Goal: Transaction & Acquisition: Purchase product/service

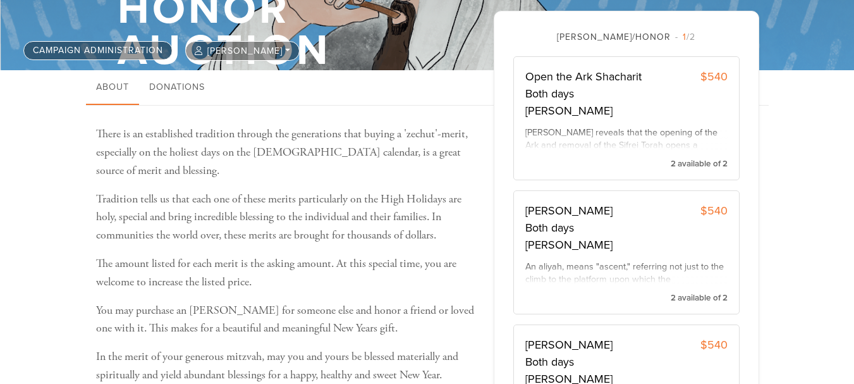
click at [675, 39] on span "1 /2" at bounding box center [685, 37] width 20 height 11
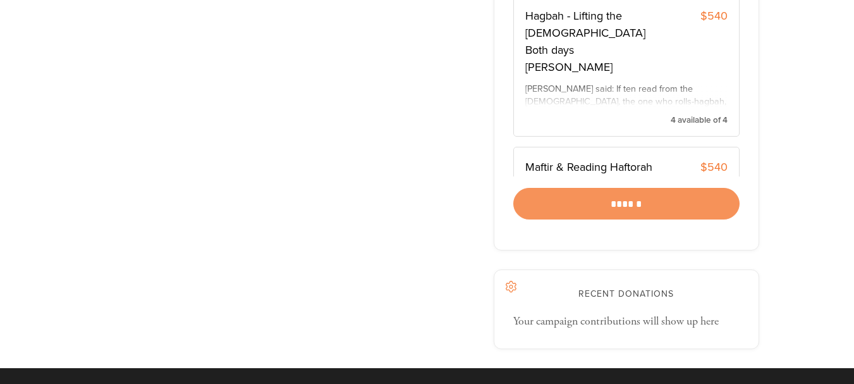
scroll to position [1064, 0]
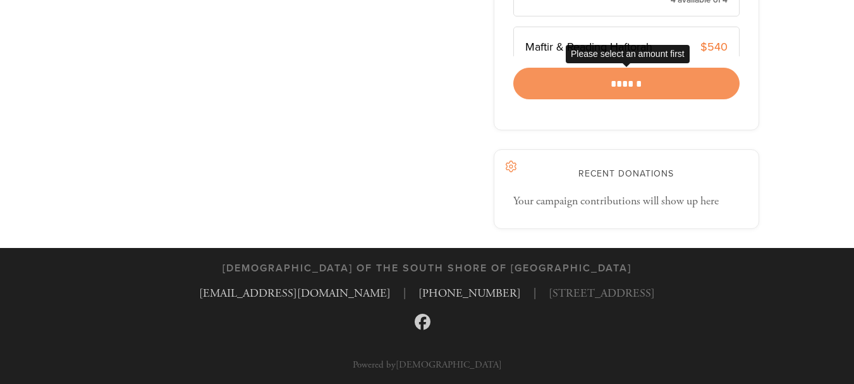
click at [640, 91] on div "******" at bounding box center [626, 84] width 226 height 32
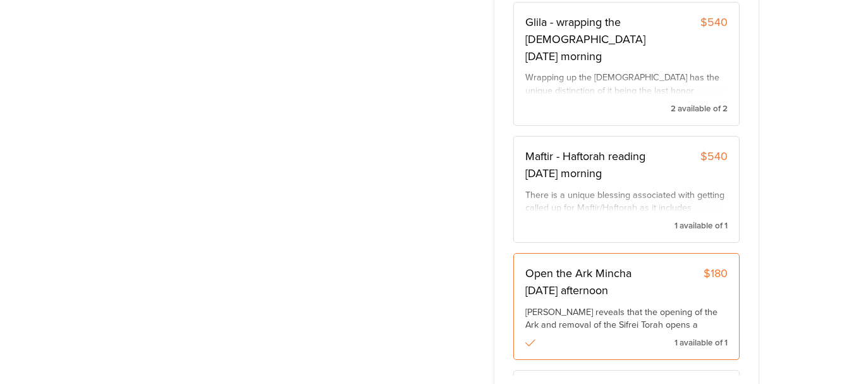
scroll to position [758, 0]
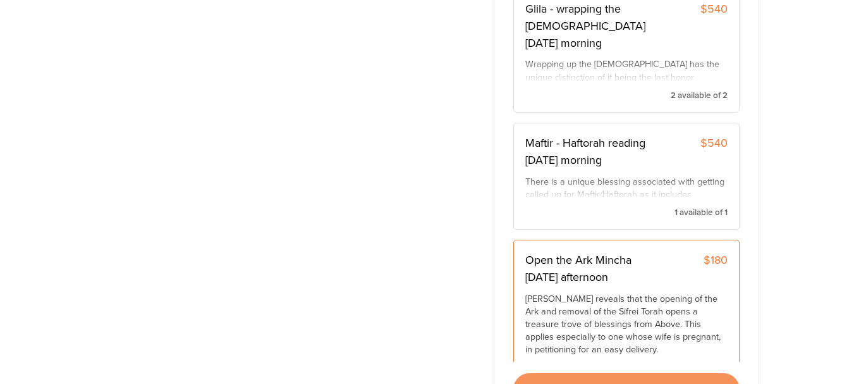
click at [641, 293] on div "[PERSON_NAME] reveals that the opening of the Ark and removal of the Sifrei Tor…" at bounding box center [626, 325] width 202 height 64
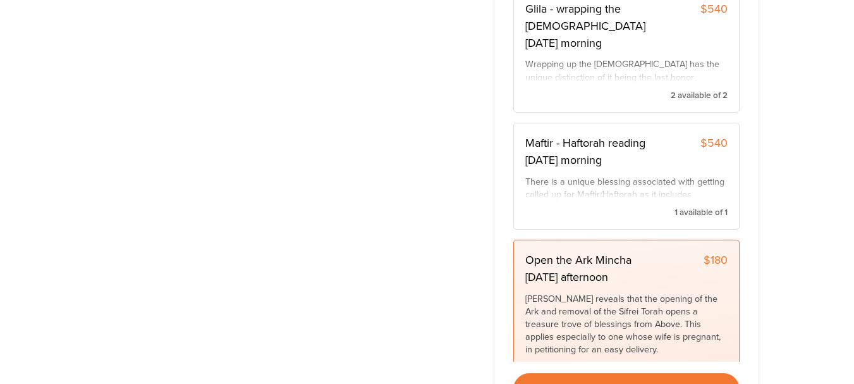
scroll to position [822, 0]
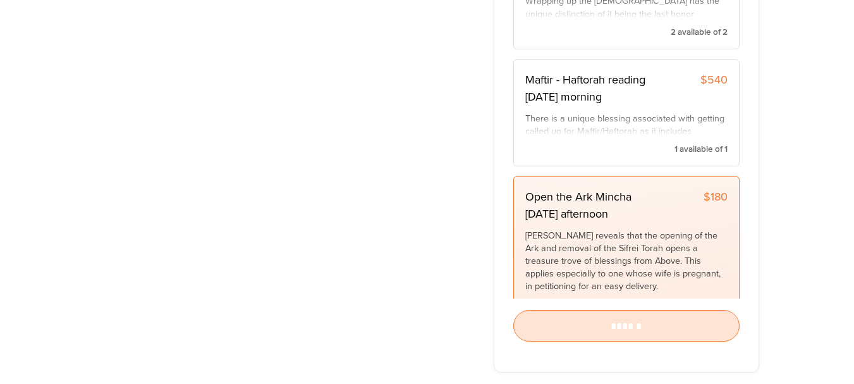
click at [577, 329] on input "******" at bounding box center [626, 326] width 226 height 32
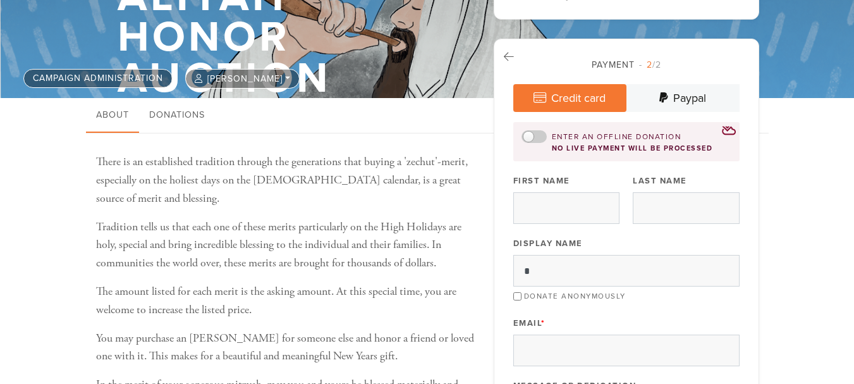
scroll to position [190, 0]
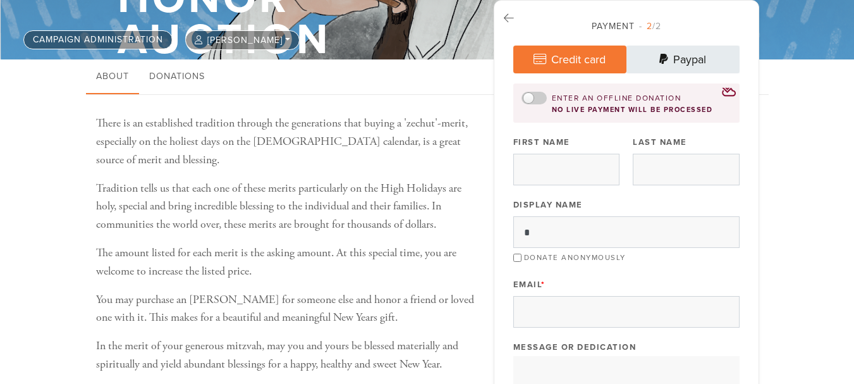
click at [689, 56] on link "Paypal" at bounding box center [682, 60] width 113 height 28
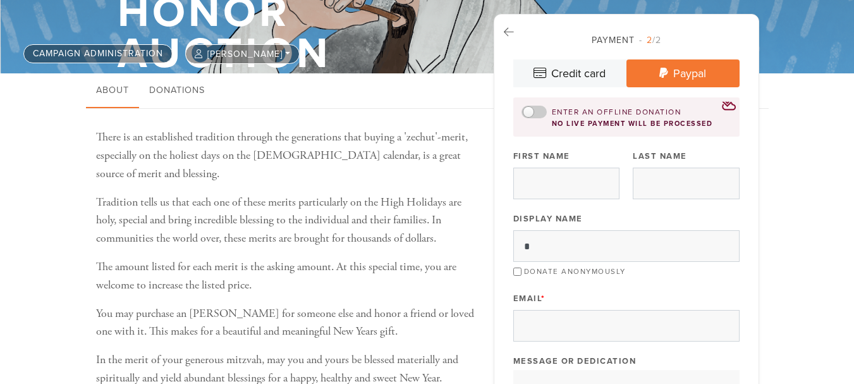
scroll to position [63, 0]
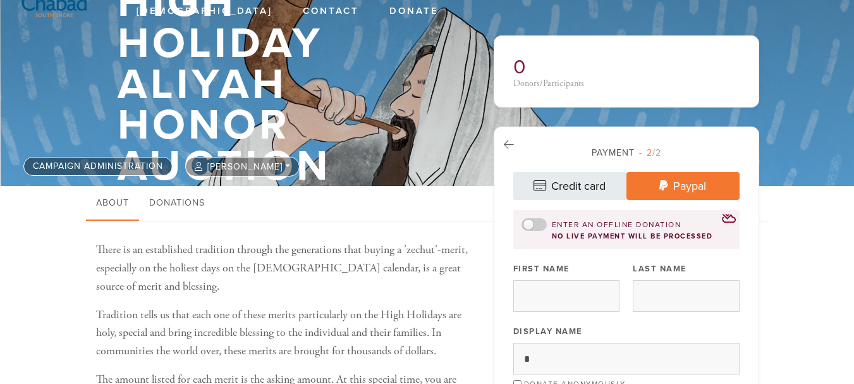
click at [592, 178] on link "Credit card" at bounding box center [569, 186] width 113 height 28
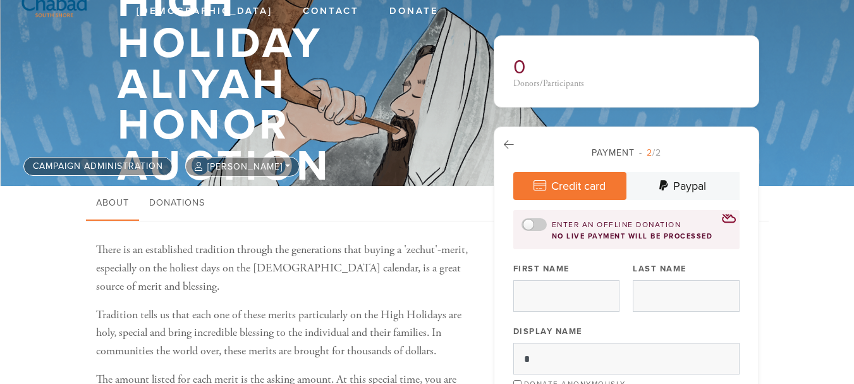
scroll to position [126, 0]
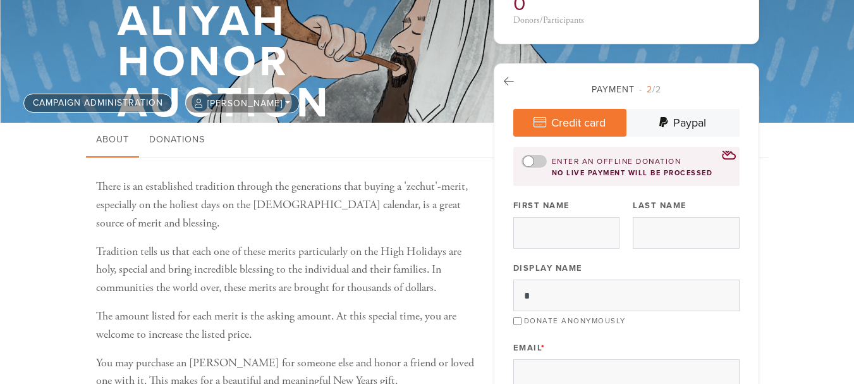
click at [540, 158] on div at bounding box center [533, 161] width 25 height 13
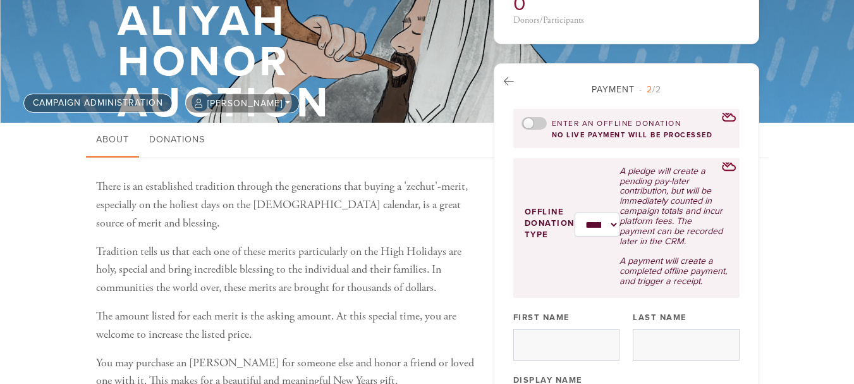
scroll to position [190, 0]
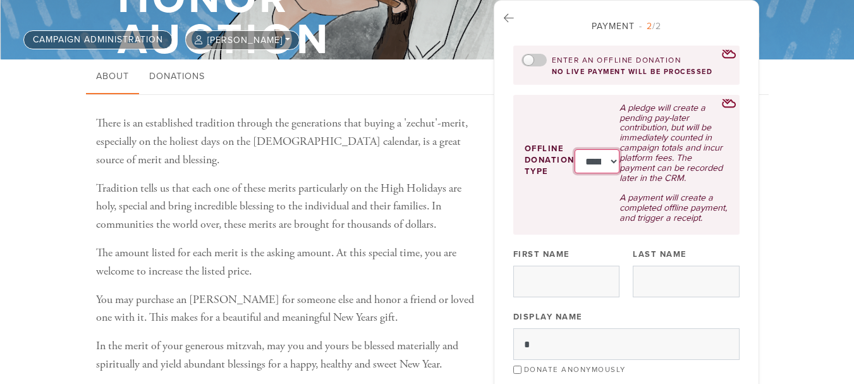
click at [608, 170] on select "**********" at bounding box center [597, 161] width 46 height 24
click at [530, 60] on div at bounding box center [533, 60] width 25 height 13
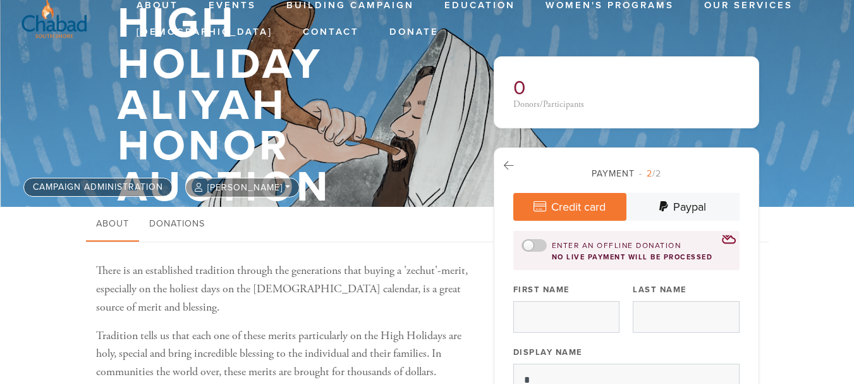
scroll to position [0, 0]
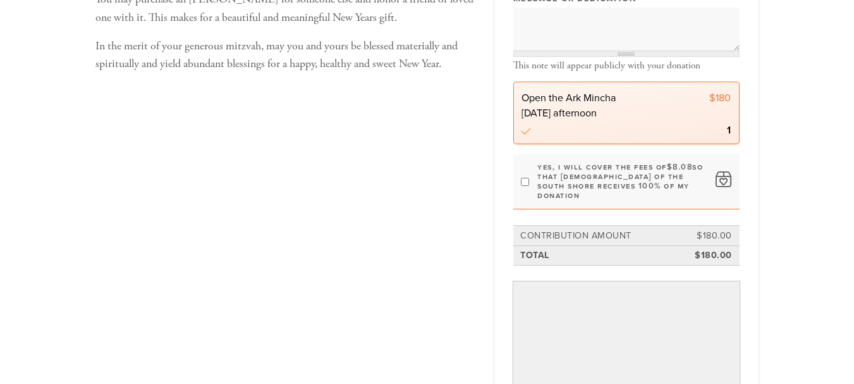
scroll to position [481, 0]
